Goal: Find specific page/section: Find specific page/section

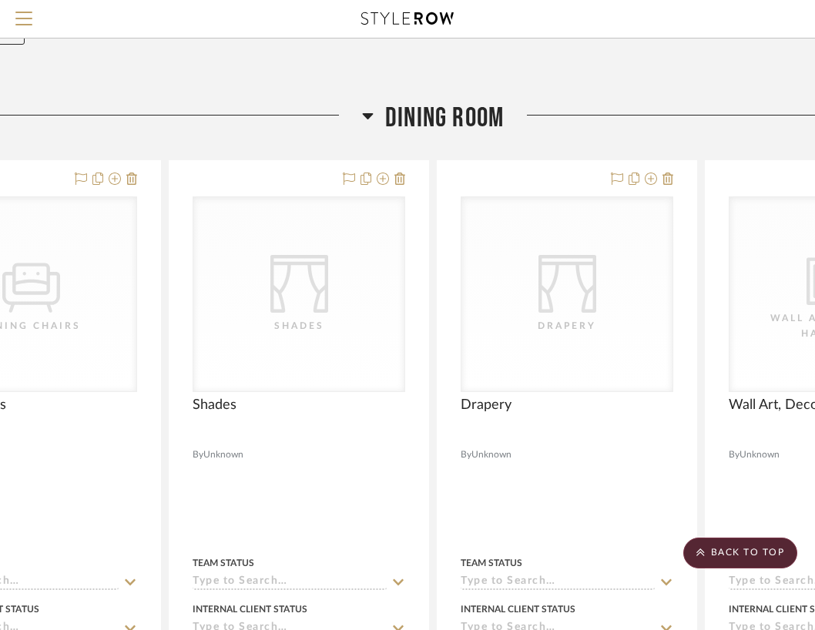
scroll to position [0, 122]
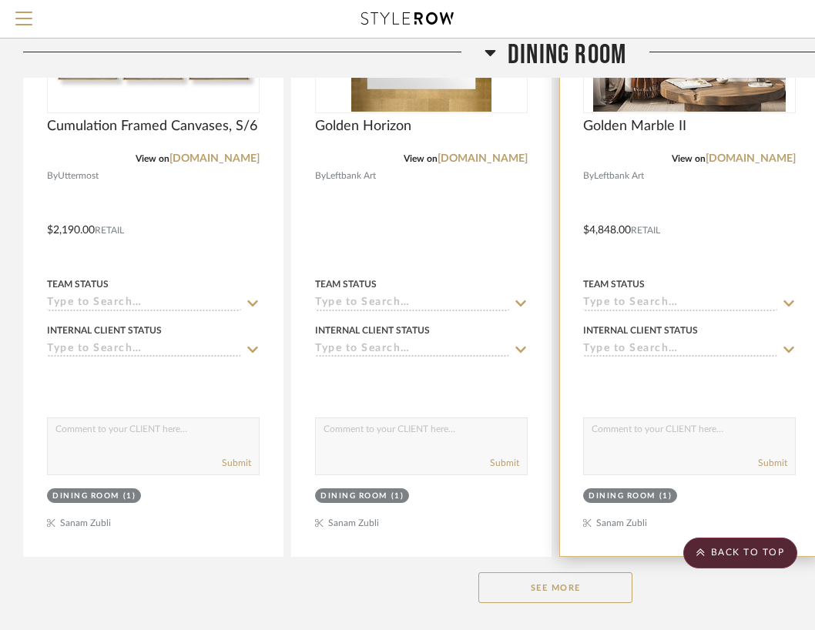
scroll to position [494, 0]
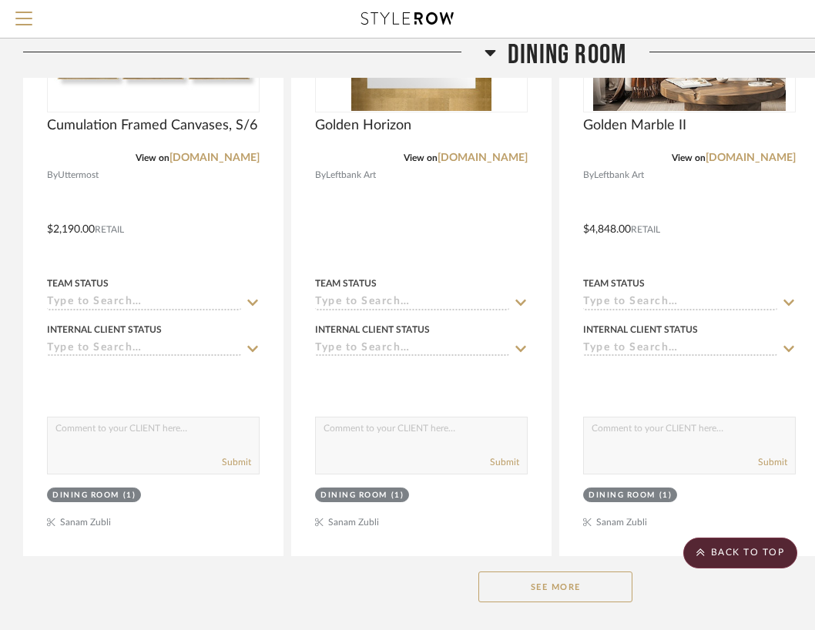
click at [518, 579] on button "See More" at bounding box center [555, 587] width 154 height 31
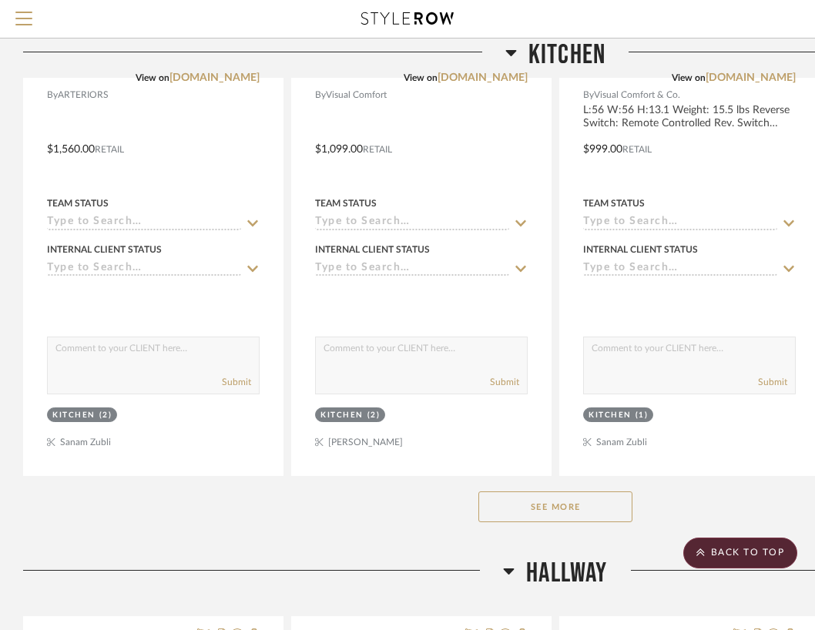
scroll to position [2073, 0]
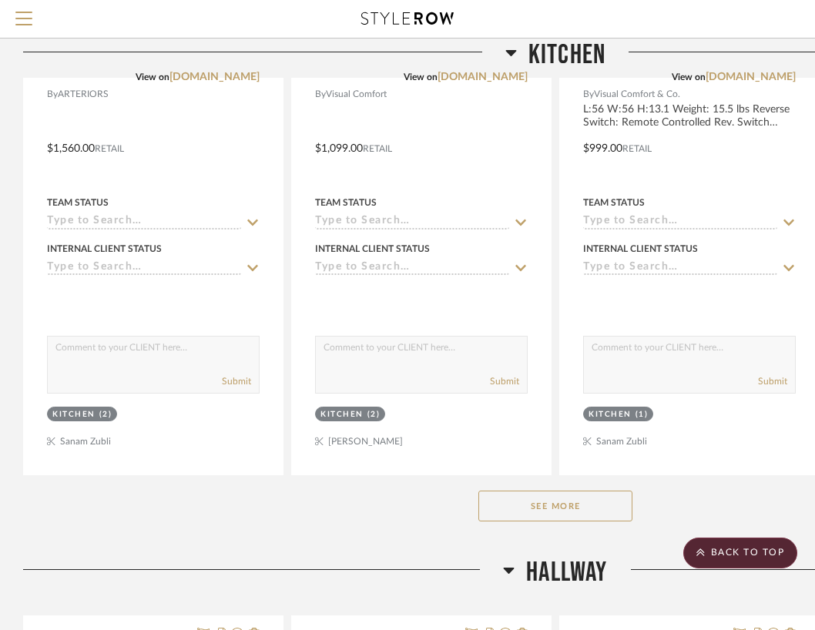
click at [530, 512] on button "See More" at bounding box center [555, 506] width 154 height 31
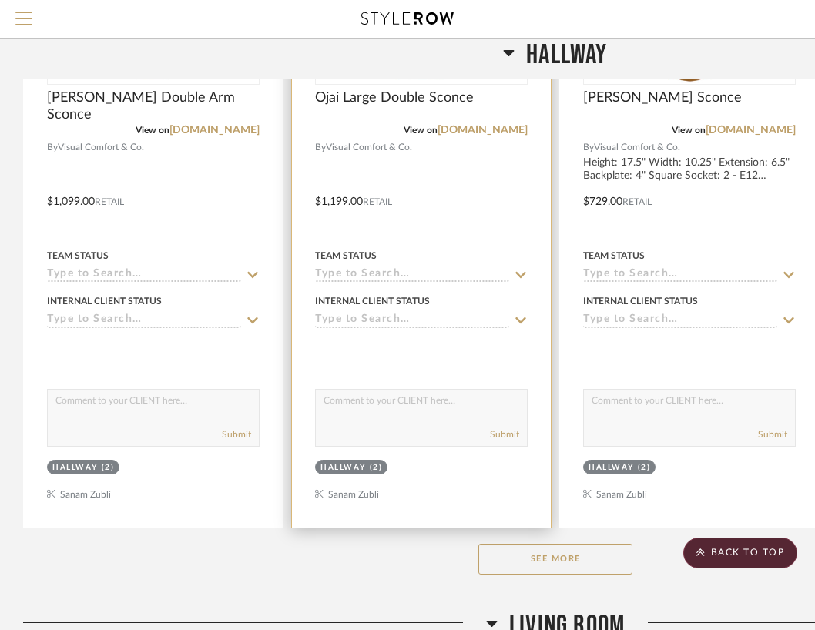
scroll to position [5006, 0]
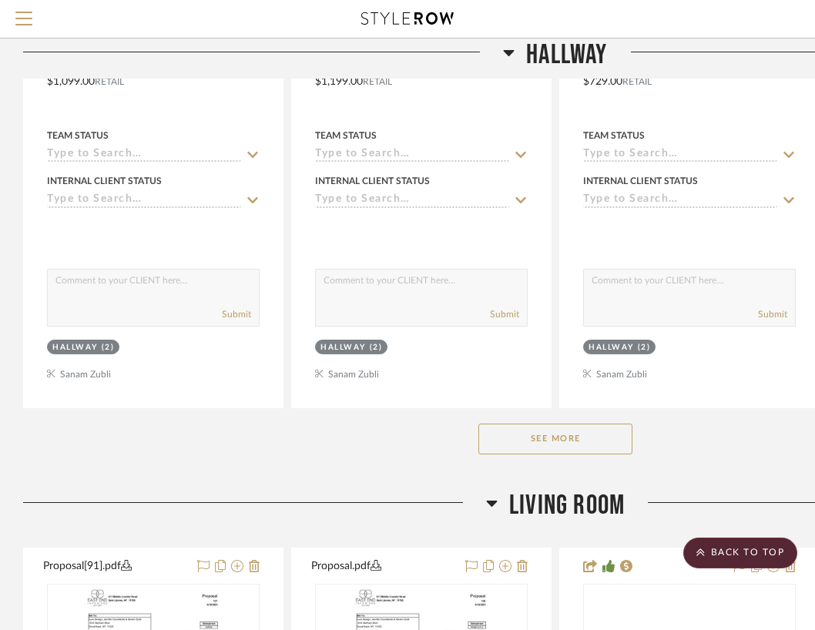
click at [575, 441] on button "See More" at bounding box center [555, 439] width 154 height 31
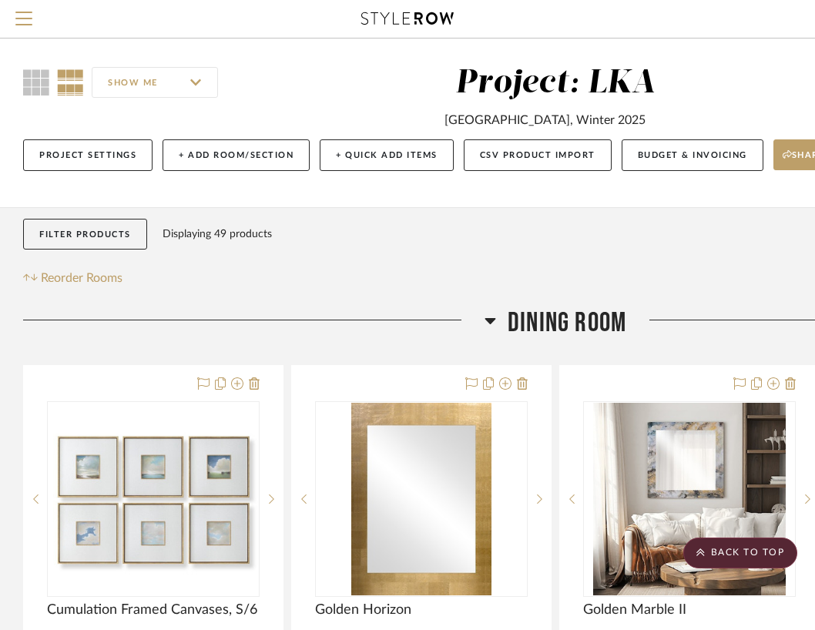
scroll to position [0, 0]
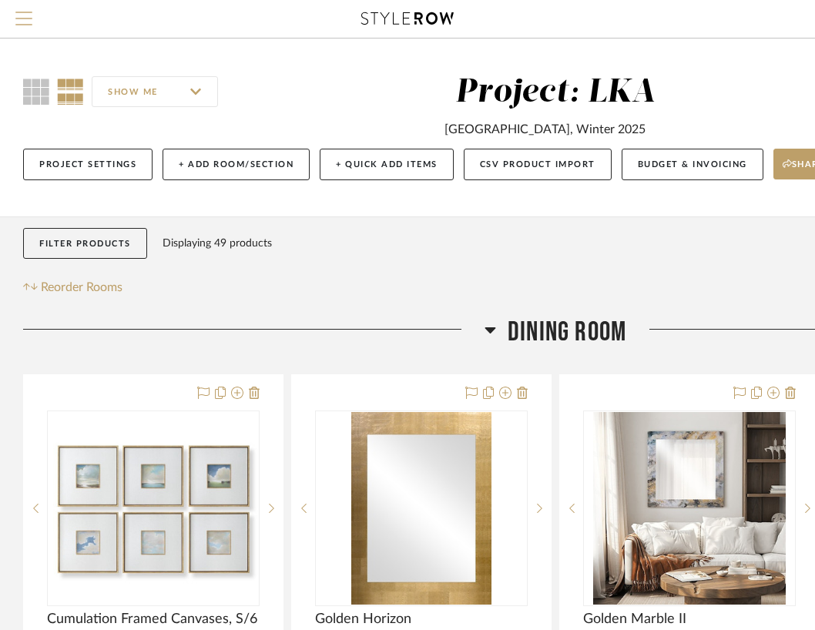
click at [16, 13] on span "Menu" at bounding box center [23, 13] width 17 height 2
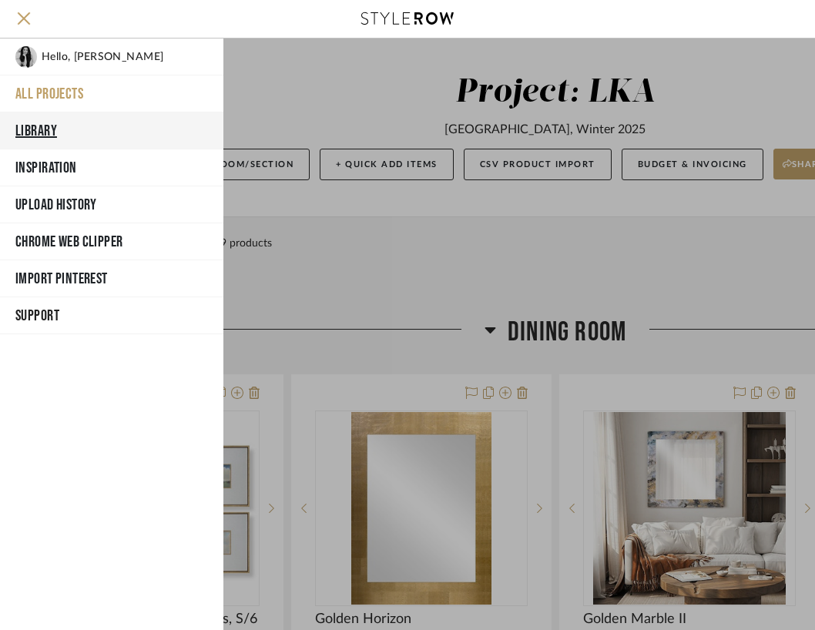
click at [25, 126] on button "Library" at bounding box center [111, 130] width 223 height 37
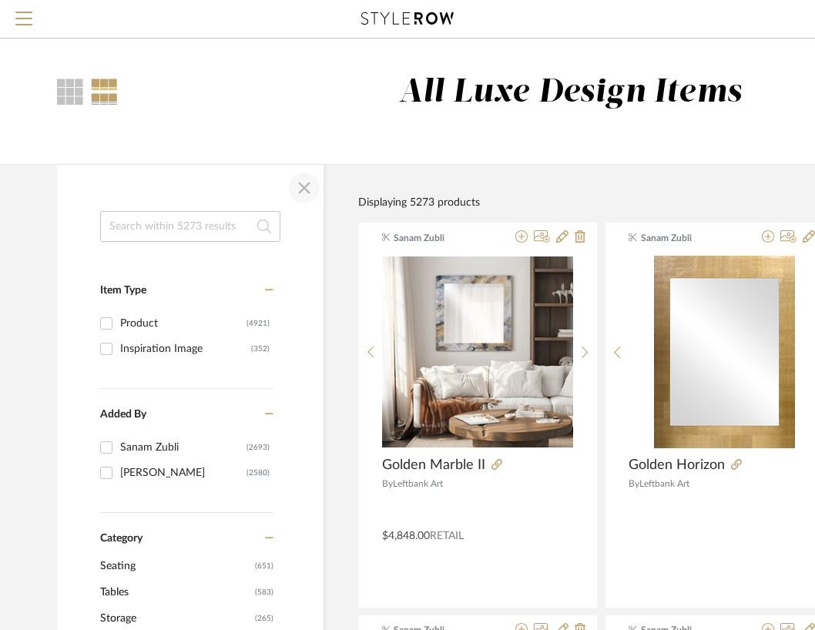
click at [294, 188] on span "button" at bounding box center [304, 187] width 37 height 37
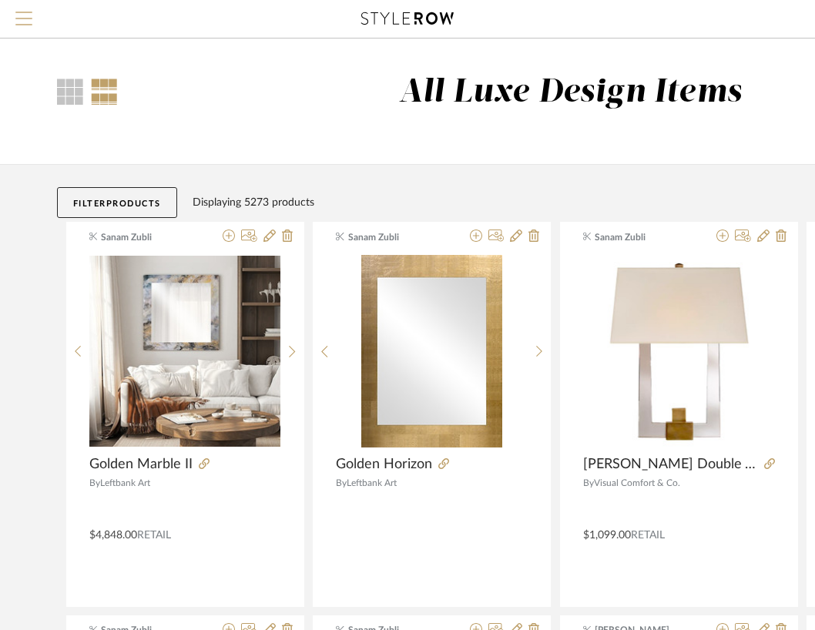
click at [6, 20] on button "Menu" at bounding box center [24, 19] width 48 height 38
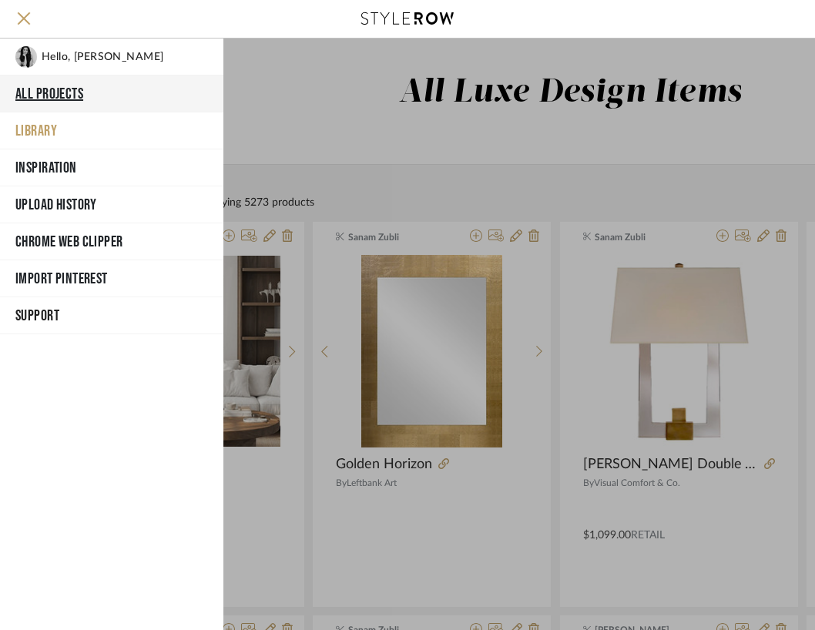
click at [66, 96] on button "All Projects" at bounding box center [111, 93] width 223 height 37
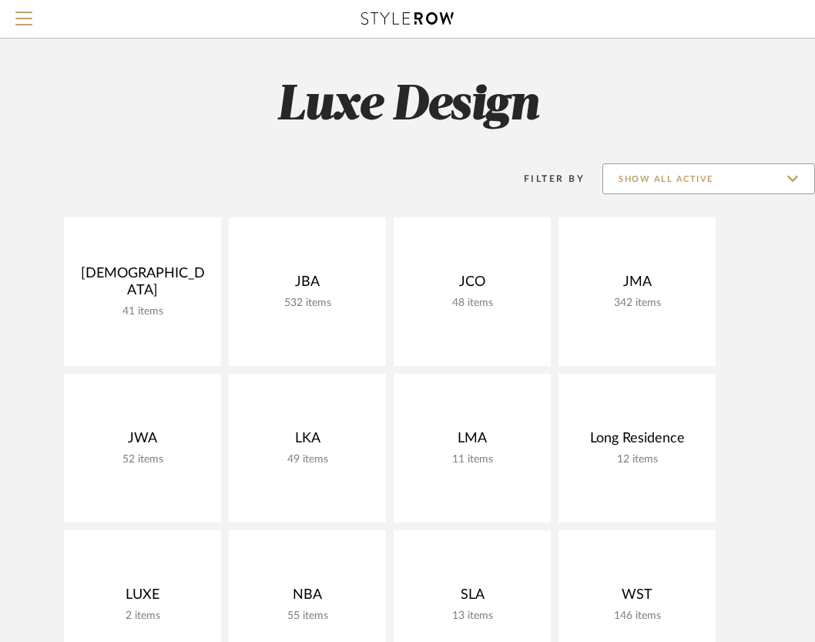
click at [687, 188] on input "Show All Active" at bounding box center [708, 178] width 213 height 31
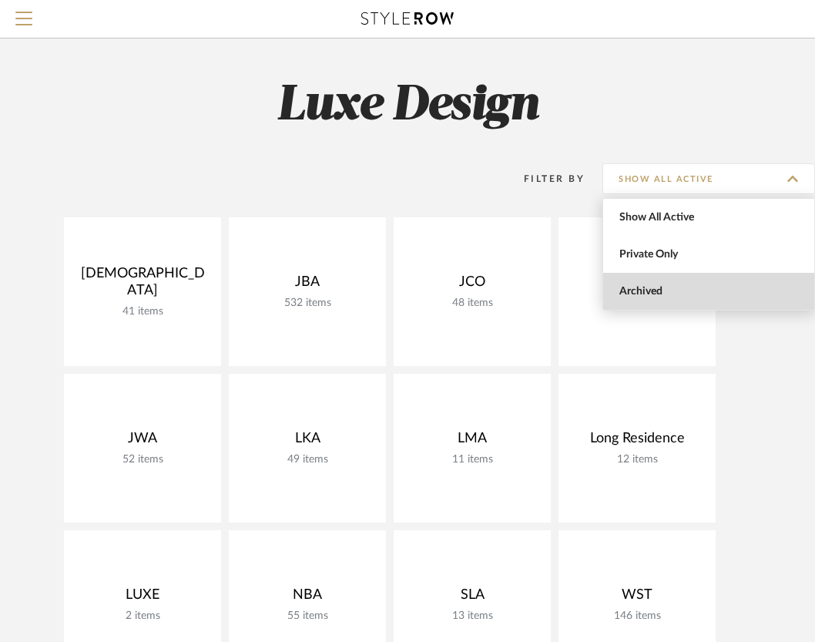
click at [651, 294] on span "Archived" at bounding box center [710, 291] width 183 height 13
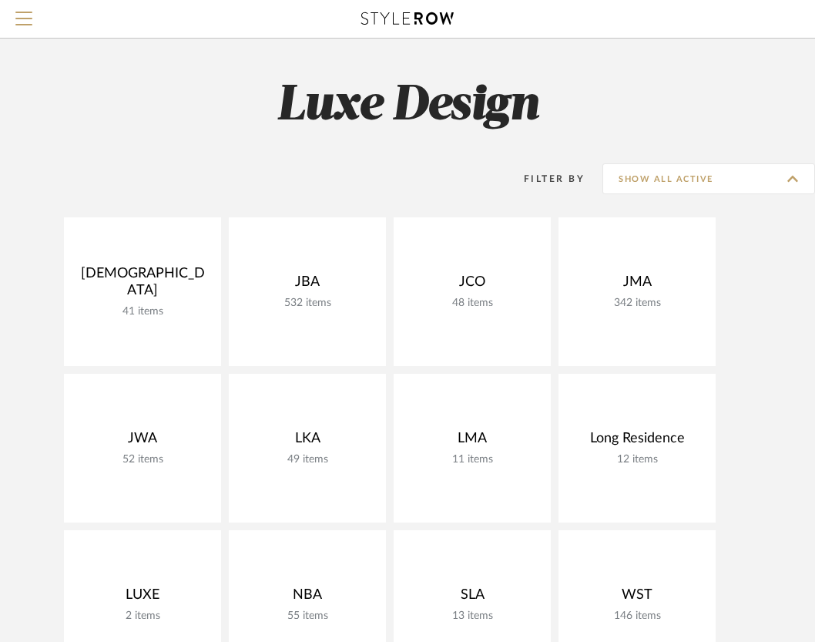
type input "Archived"
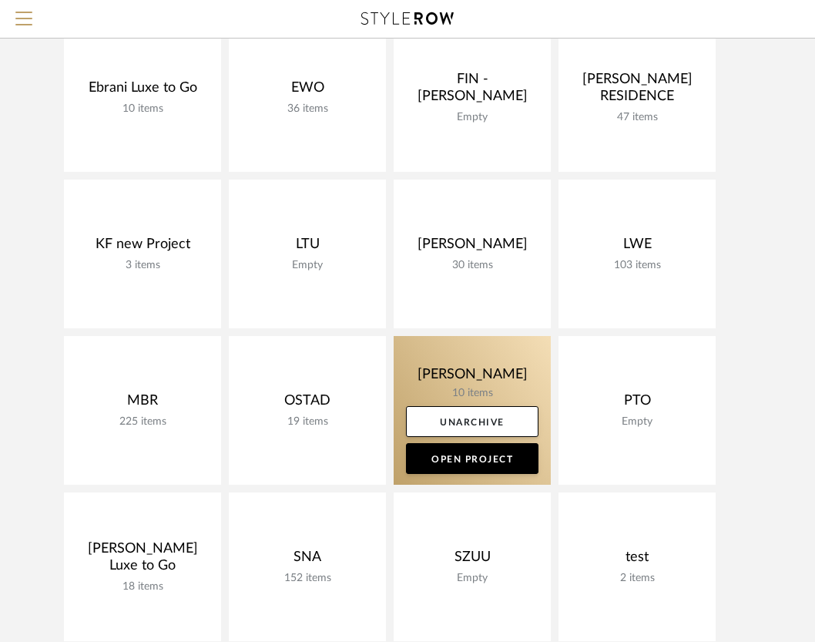
scroll to position [645, 0]
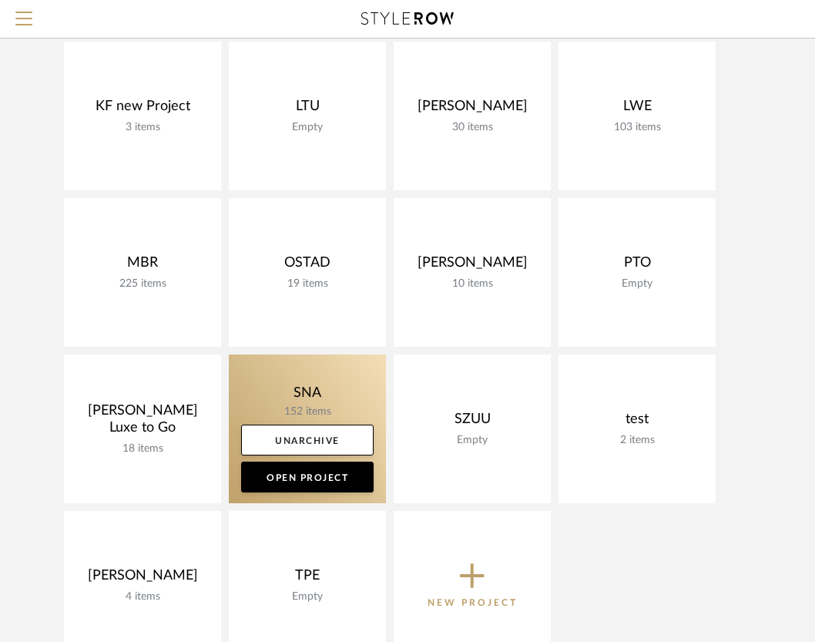
click at [347, 406] on link at bounding box center [307, 428] width 157 height 149
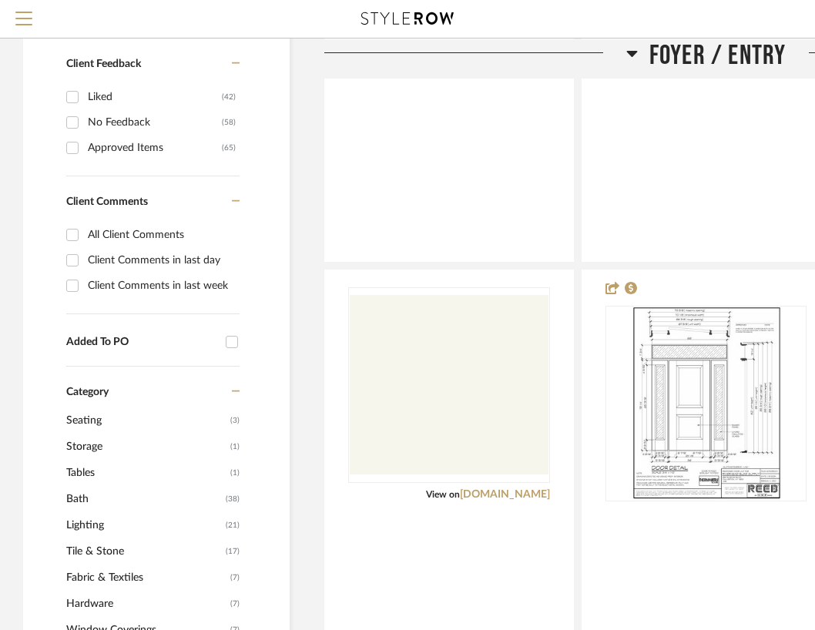
scroll to position [1028, 0]
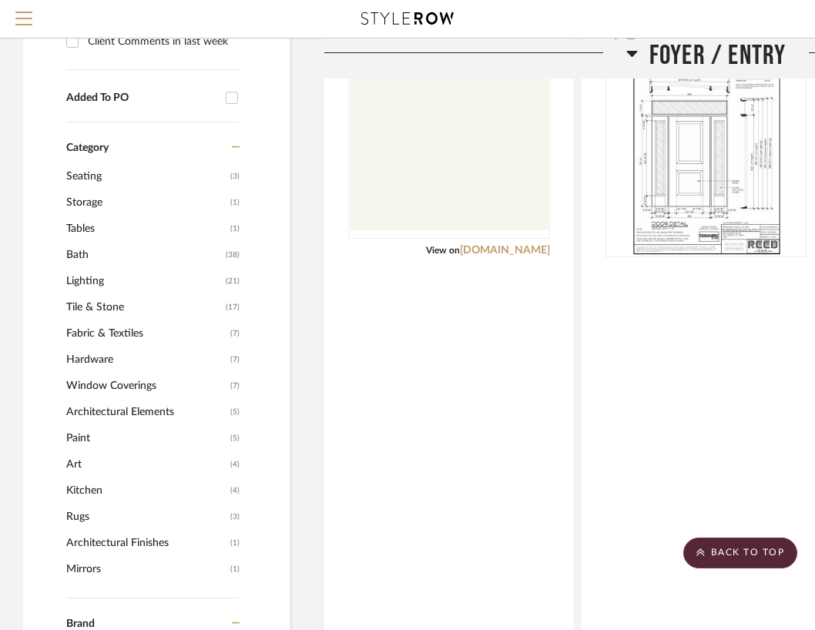
click at [77, 492] on span "Kitchen" at bounding box center [146, 491] width 160 height 26
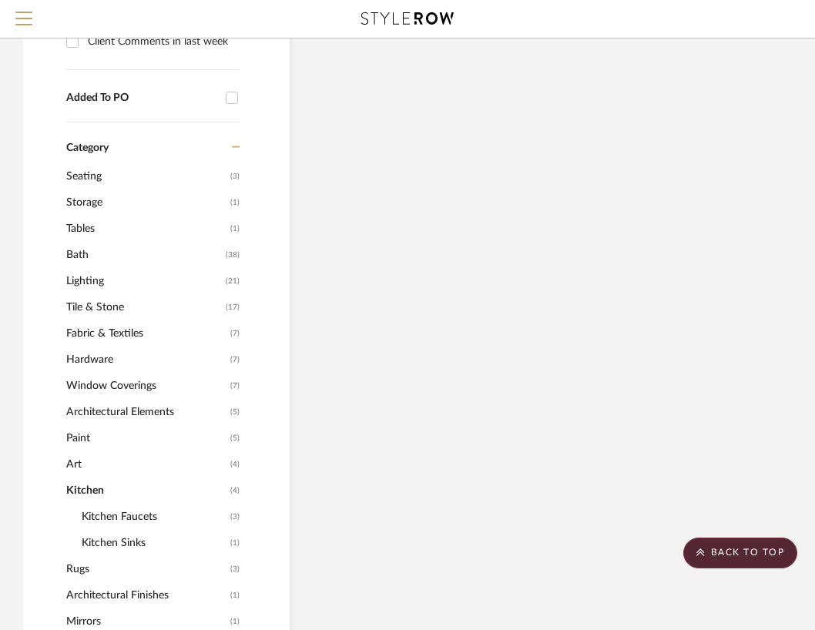
scroll to position [876, 0]
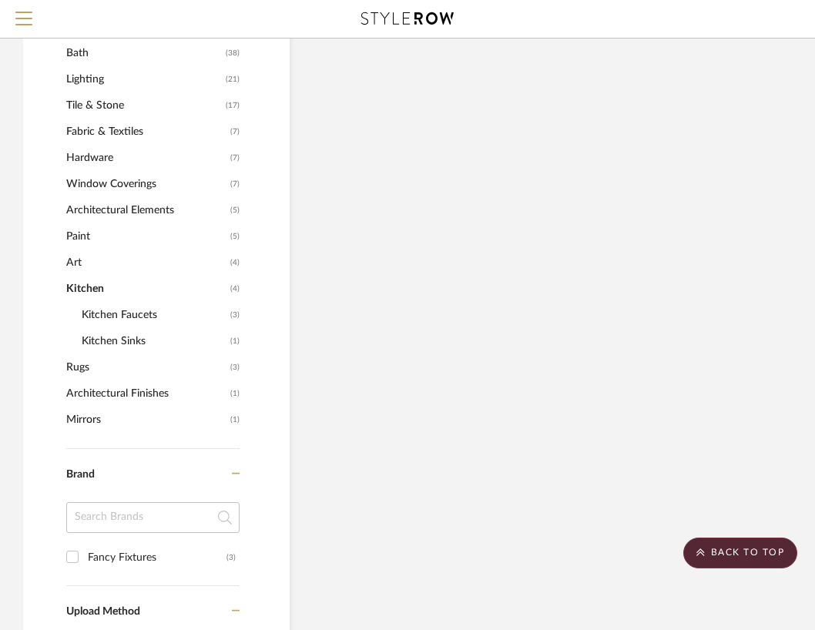
scroll to position [1086, 0]
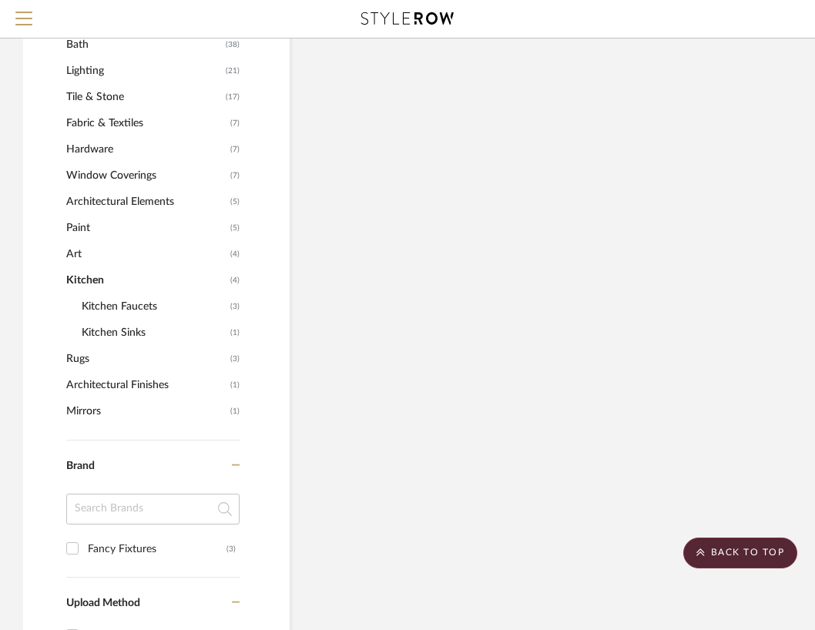
click at [153, 307] on span "Kitchen Faucets" at bounding box center [154, 307] width 145 height 26
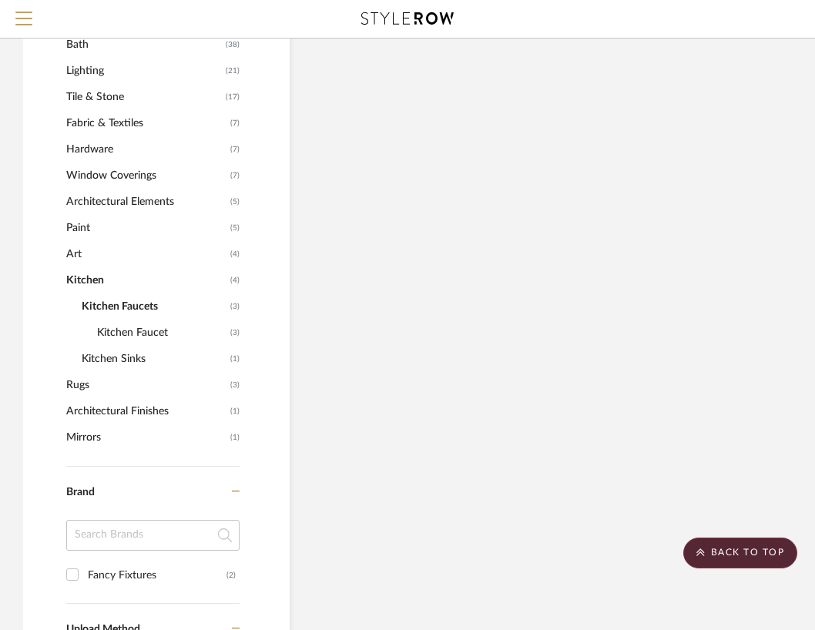
click at [153, 329] on span "Kitchen Faucet" at bounding box center [161, 333] width 129 height 26
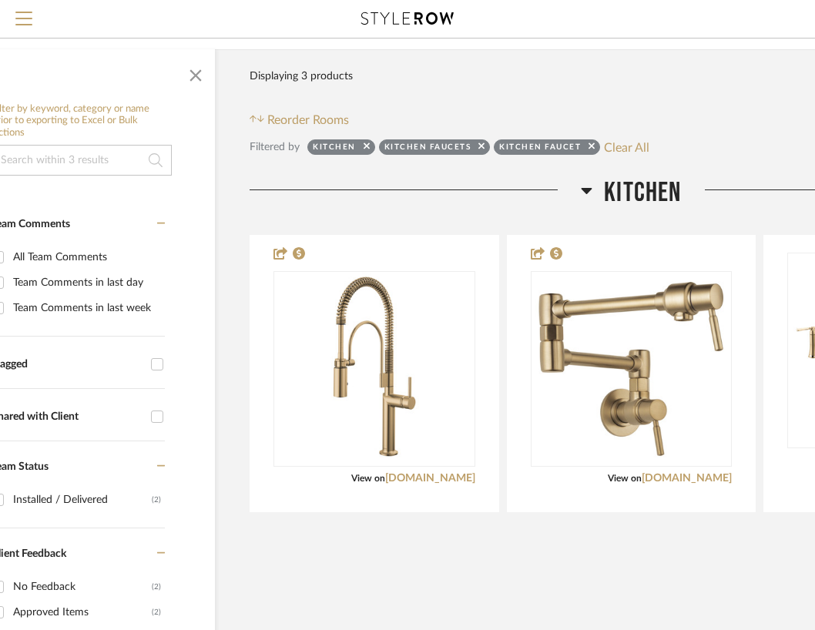
scroll to position [167, 74]
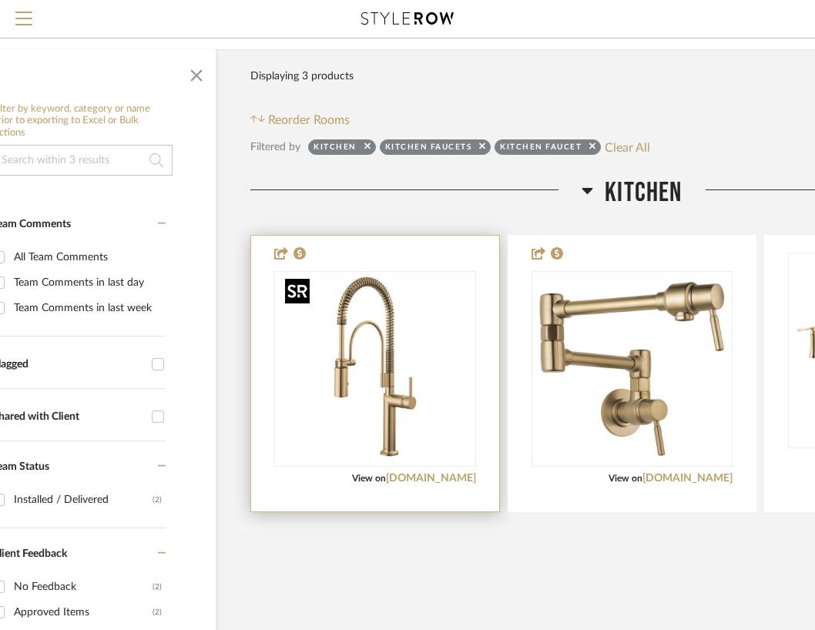
click at [377, 323] on img "0" at bounding box center [375, 369] width 193 height 193
click at [451, 481] on link "[DOMAIN_NAME]" at bounding box center [431, 478] width 90 height 11
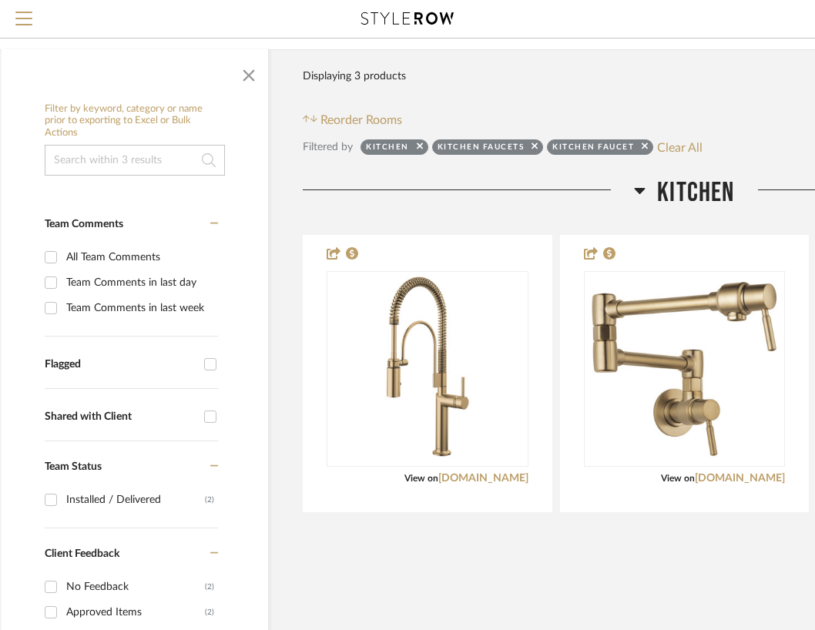
scroll to position [167, 15]
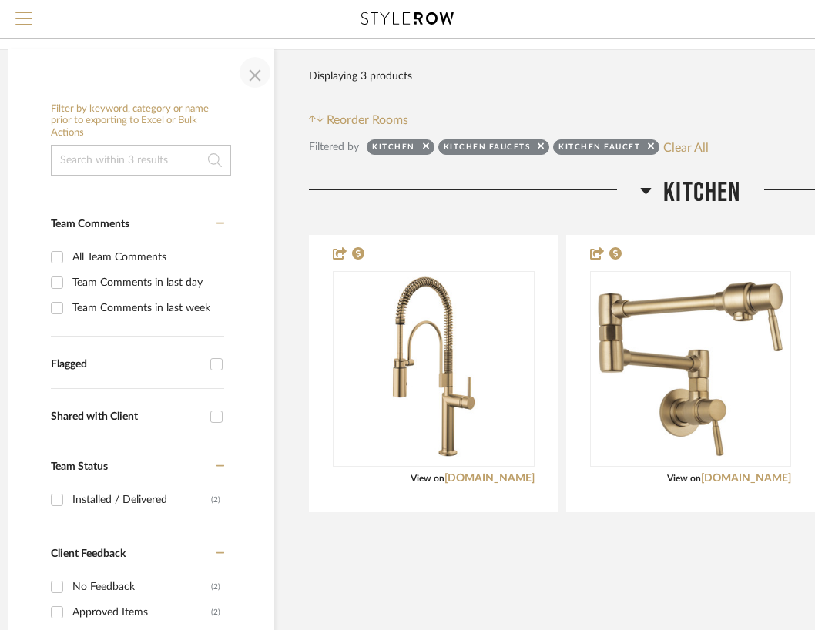
click at [253, 65] on span "button" at bounding box center [255, 72] width 37 height 37
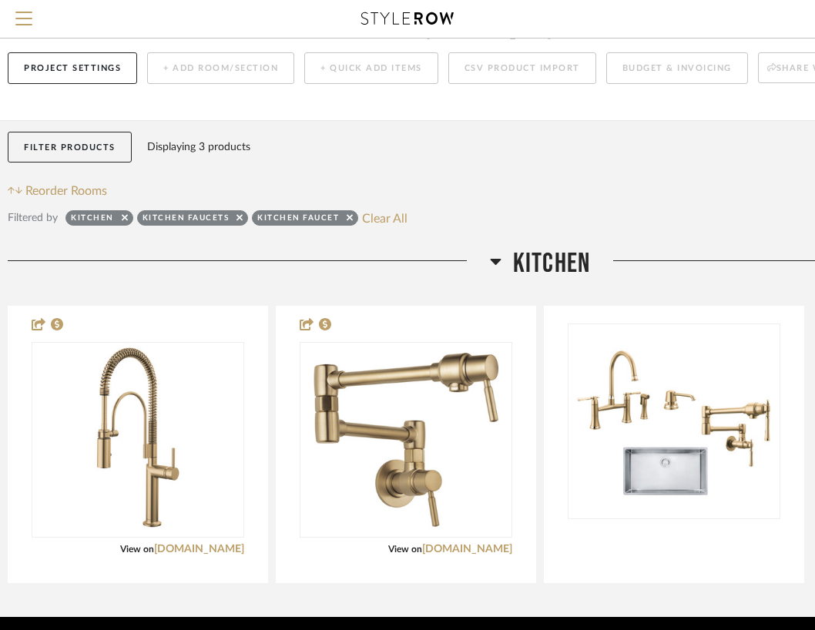
scroll to position [0, 15]
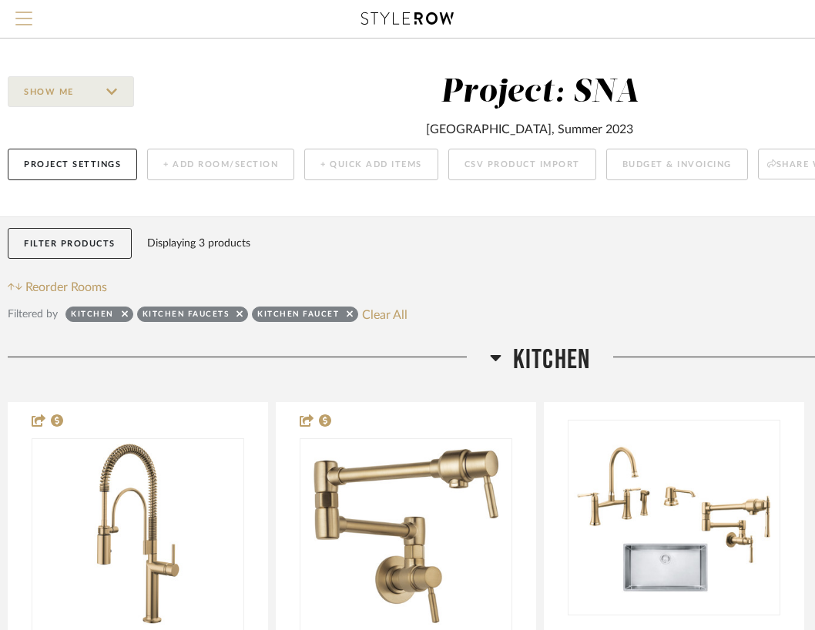
click at [22, 12] on span "Menu" at bounding box center [23, 13] width 17 height 2
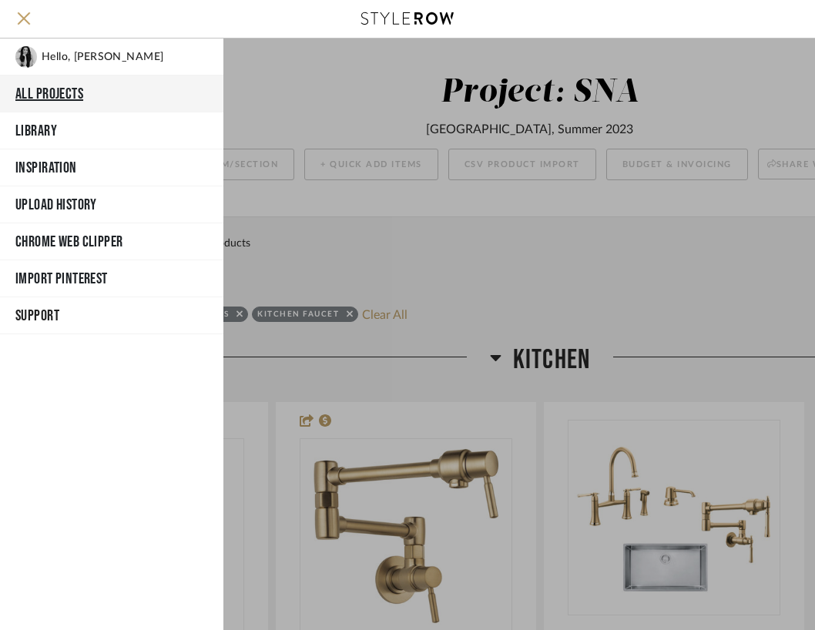
click at [30, 83] on button "All Projects" at bounding box center [111, 93] width 223 height 37
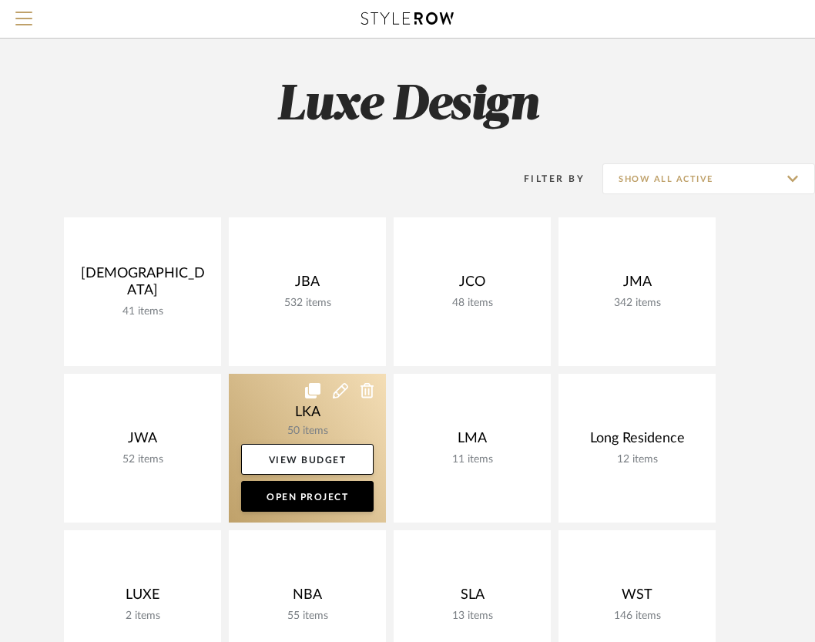
click at [331, 428] on link at bounding box center [307, 448] width 157 height 149
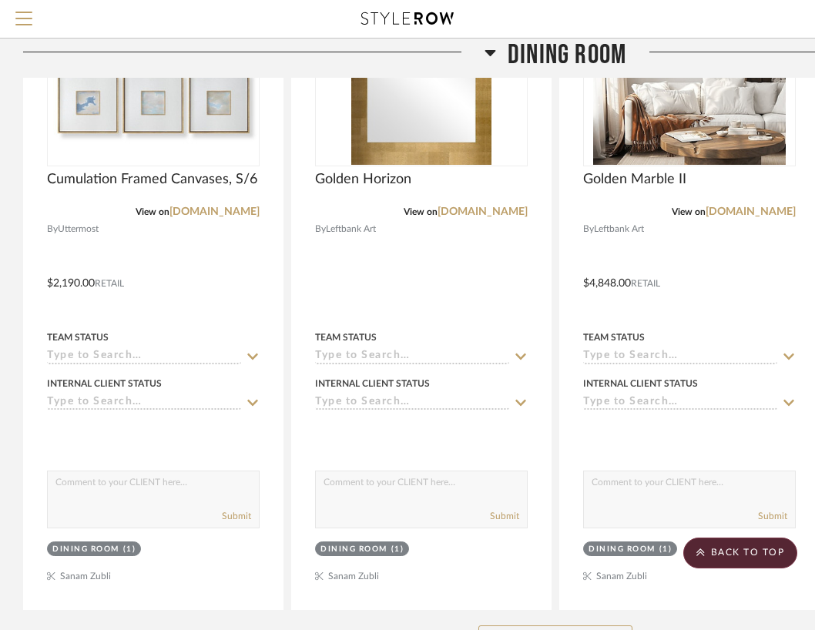
scroll to position [515, 0]
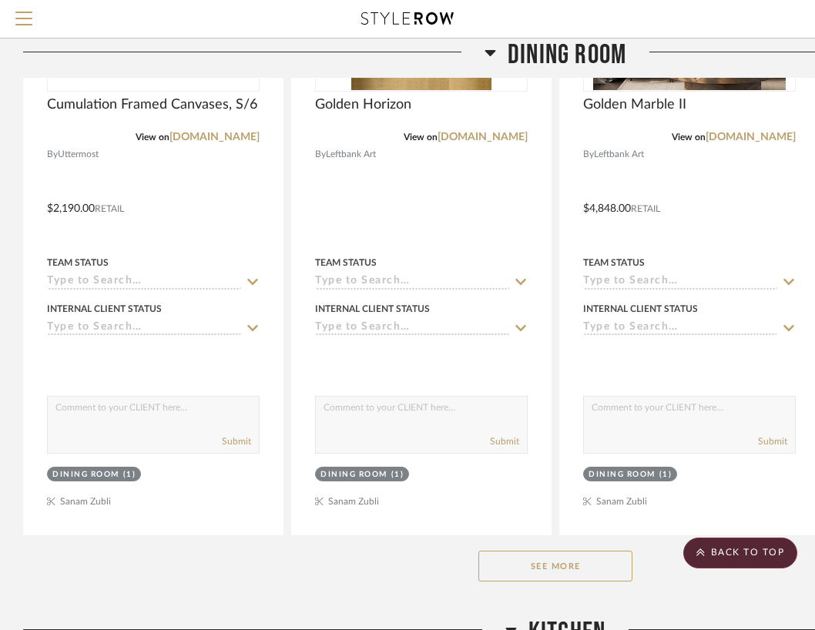
click at [513, 570] on button "See More" at bounding box center [555, 566] width 154 height 31
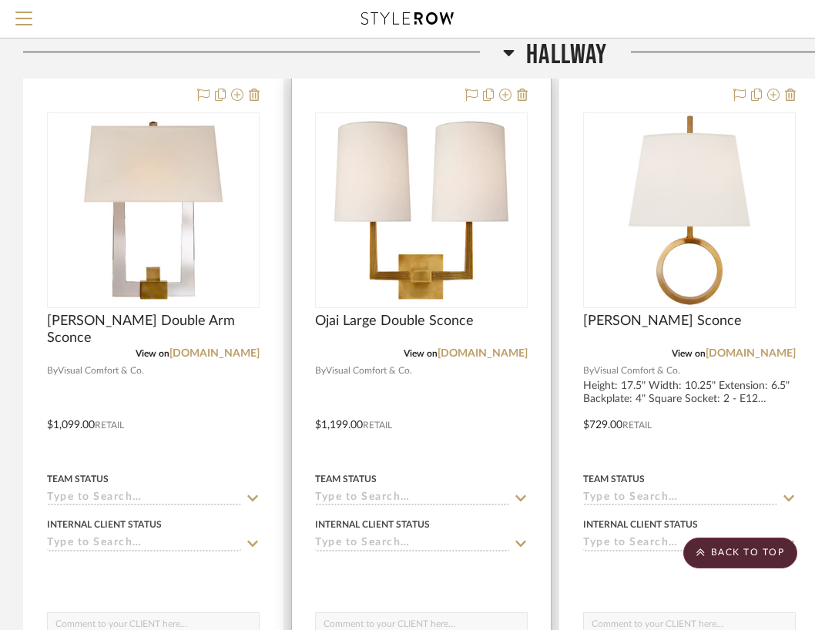
scroll to position [2379, 0]
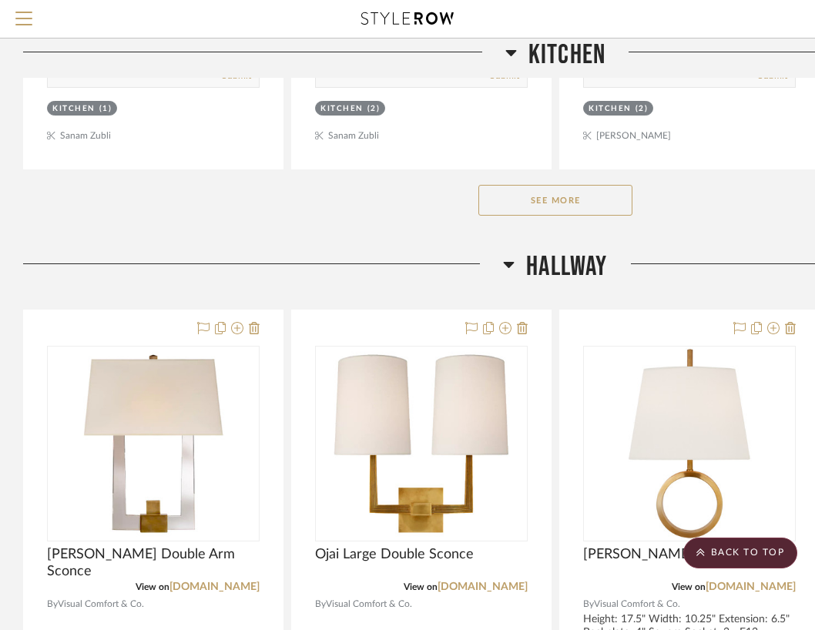
click at [611, 192] on button "See More" at bounding box center [555, 200] width 154 height 31
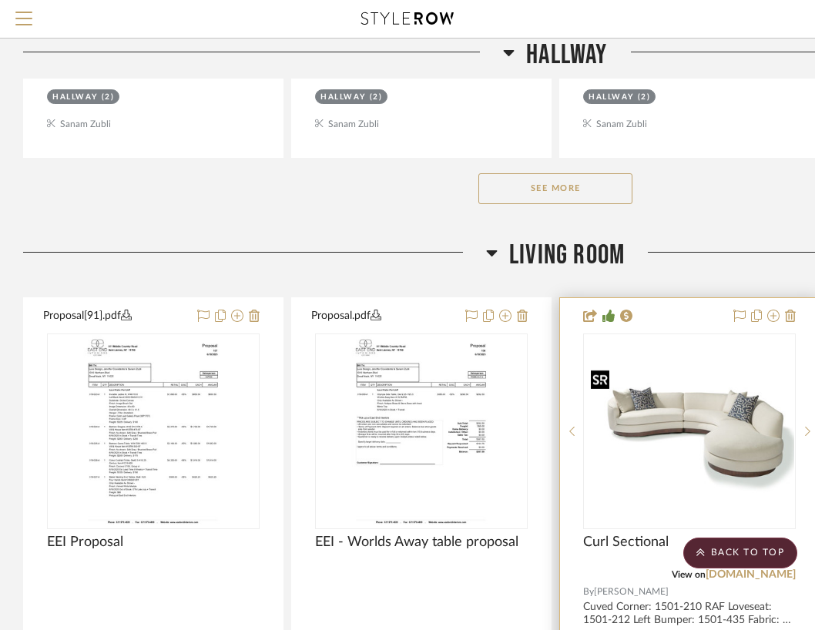
scroll to position [5752, 0]
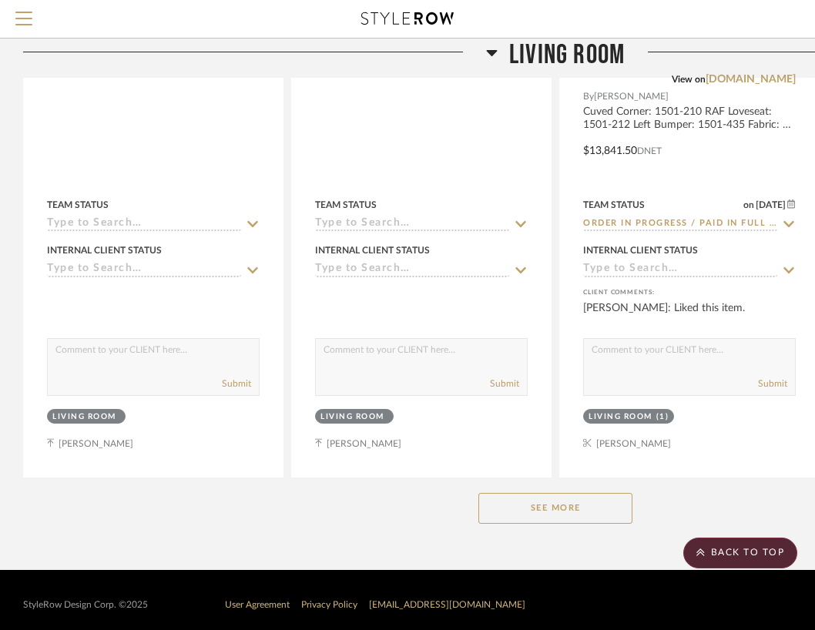
click at [594, 493] on button "See More" at bounding box center [555, 508] width 154 height 31
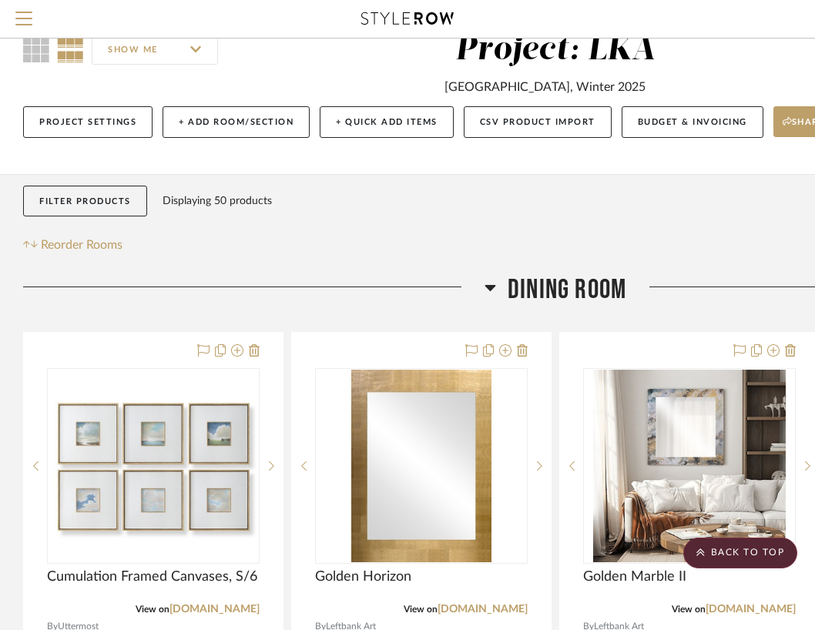
scroll to position [0, 0]
